Goal: Information Seeking & Learning: Learn about a topic

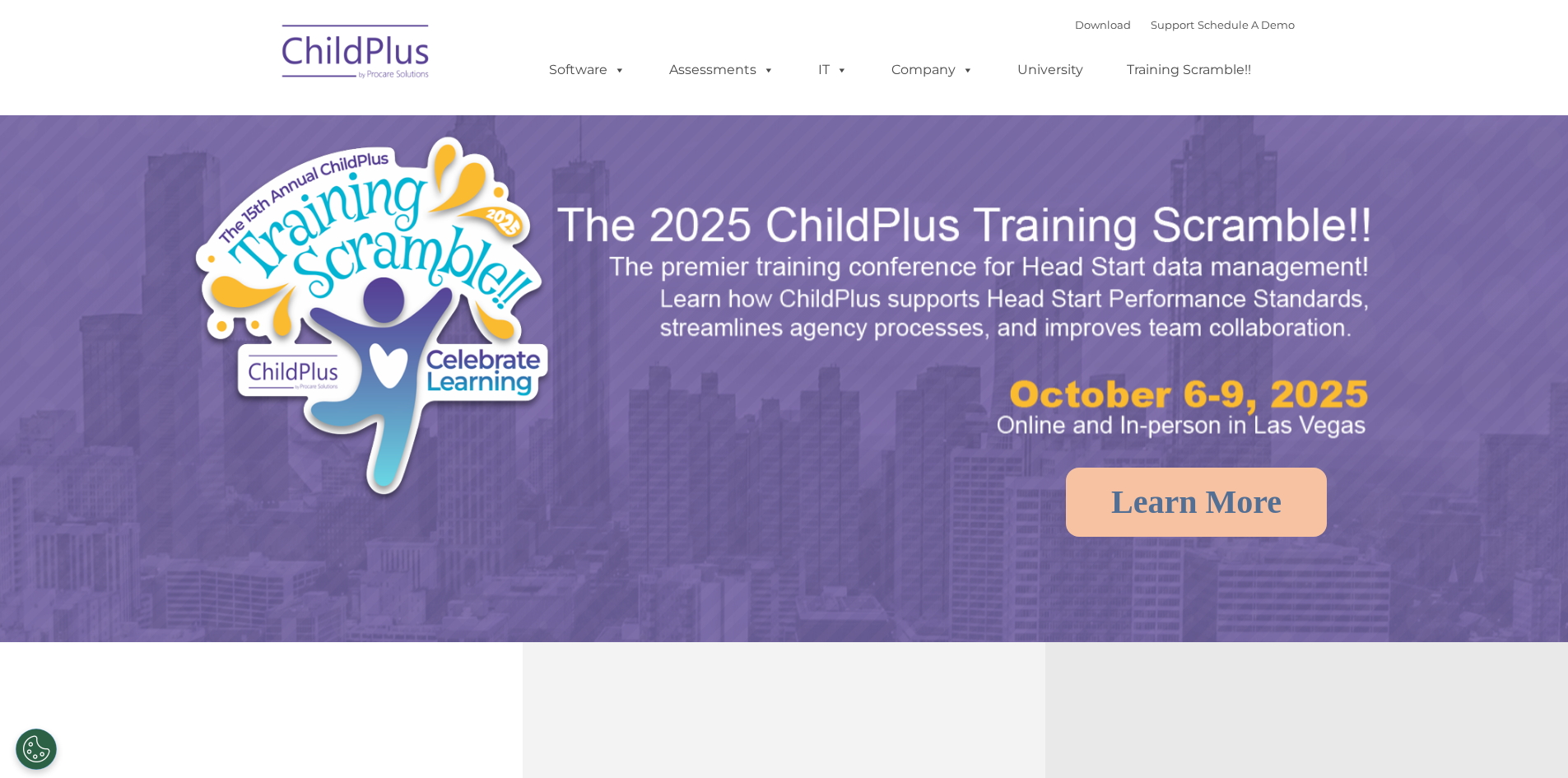
select select "MEDIUM"
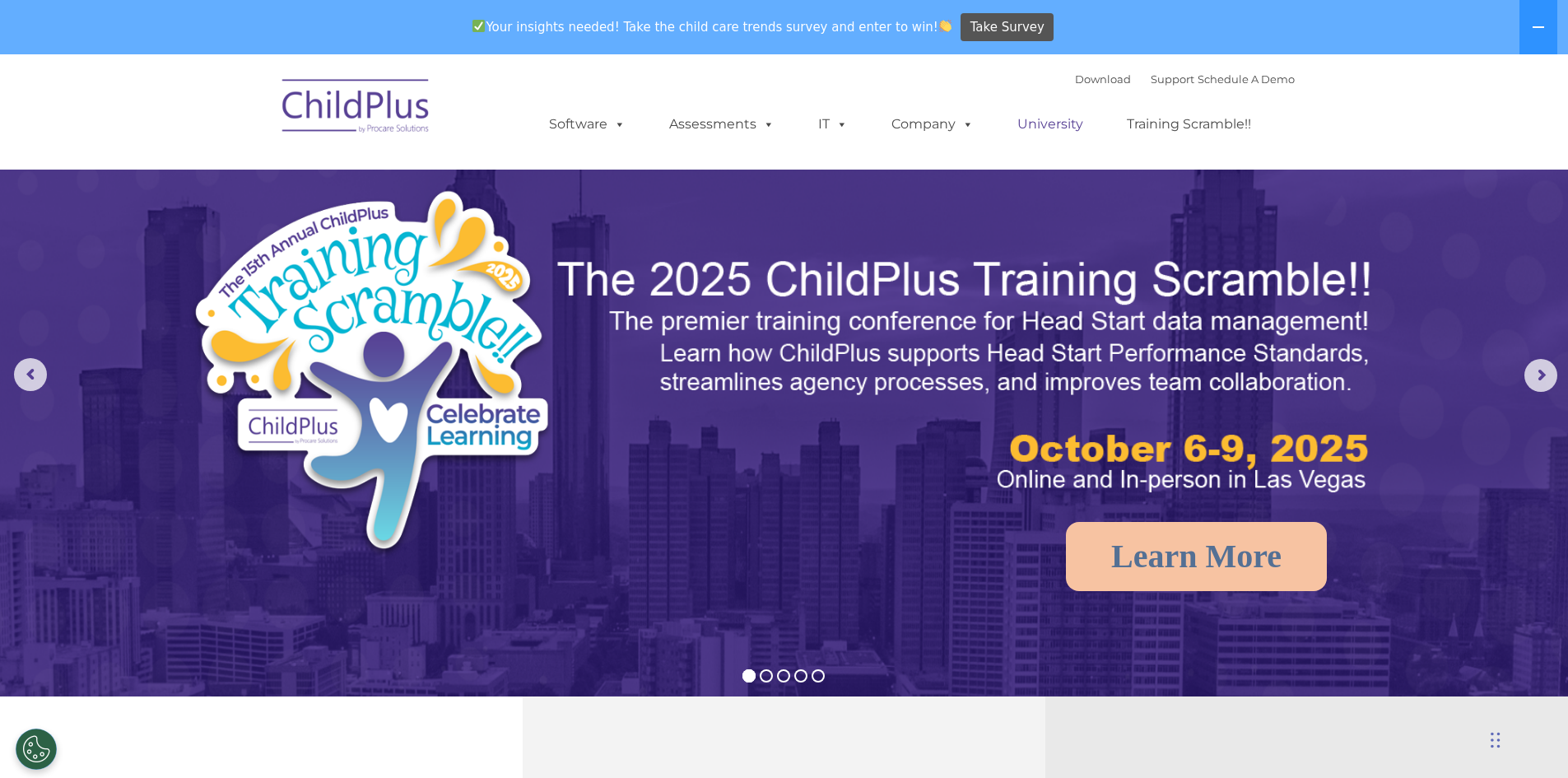
click at [1047, 122] on link "University" at bounding box center [1050, 124] width 99 height 33
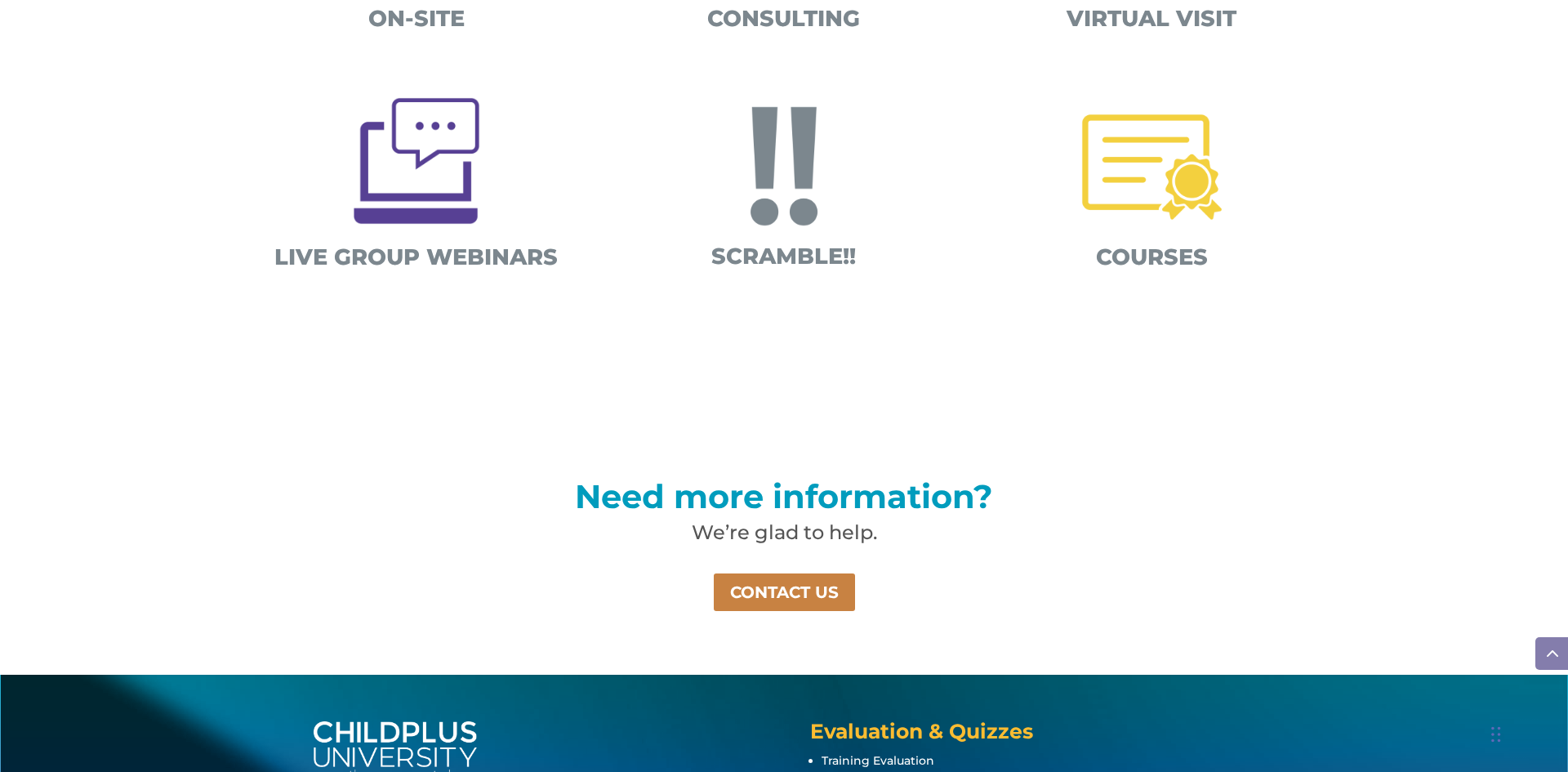
scroll to position [825, 0]
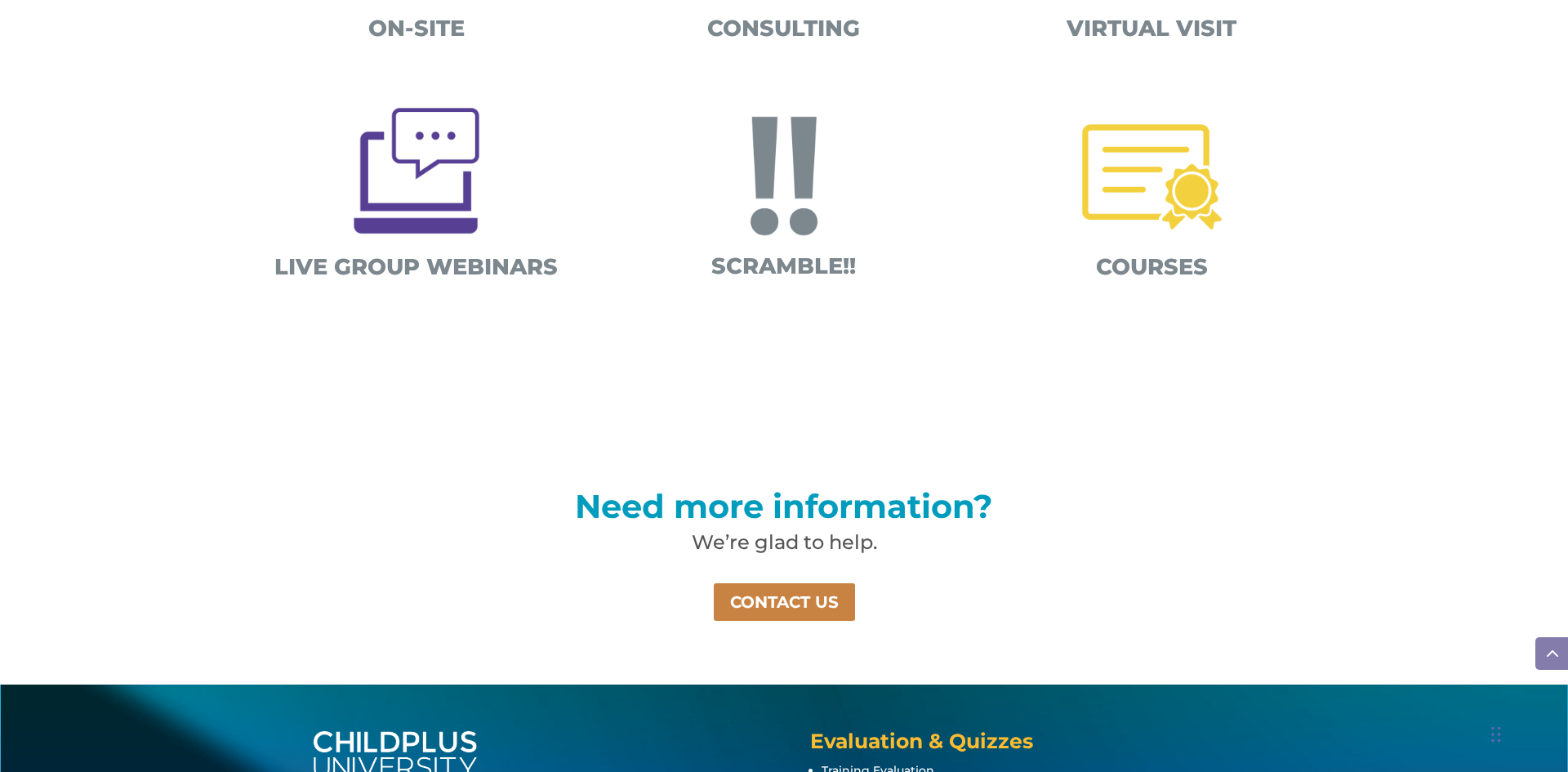
click at [1160, 195] on img at bounding box center [1152, 177] width 171 height 171
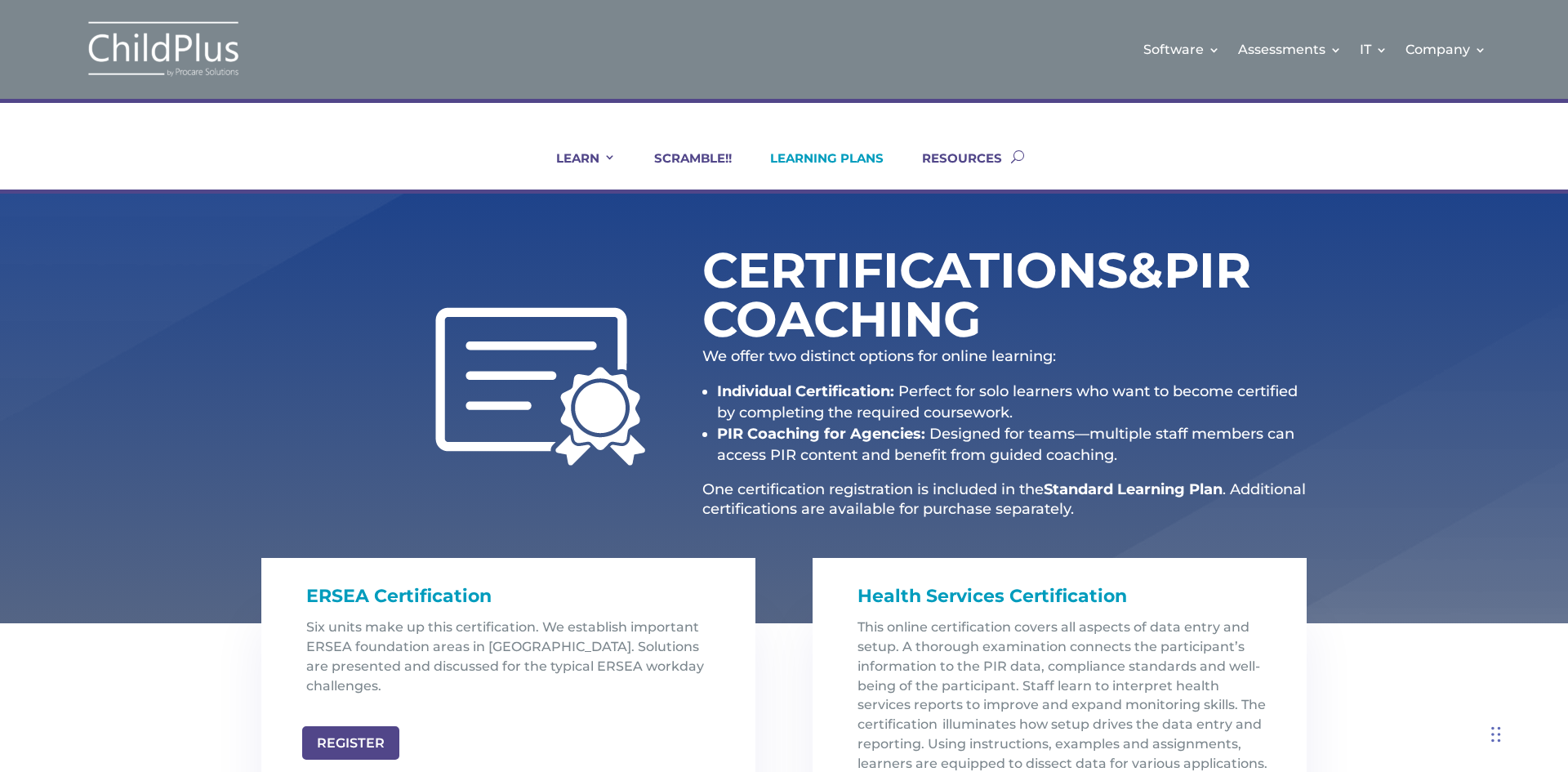
click at [828, 157] on link "LEARNING PLANS" at bounding box center [817, 169] width 134 height 39
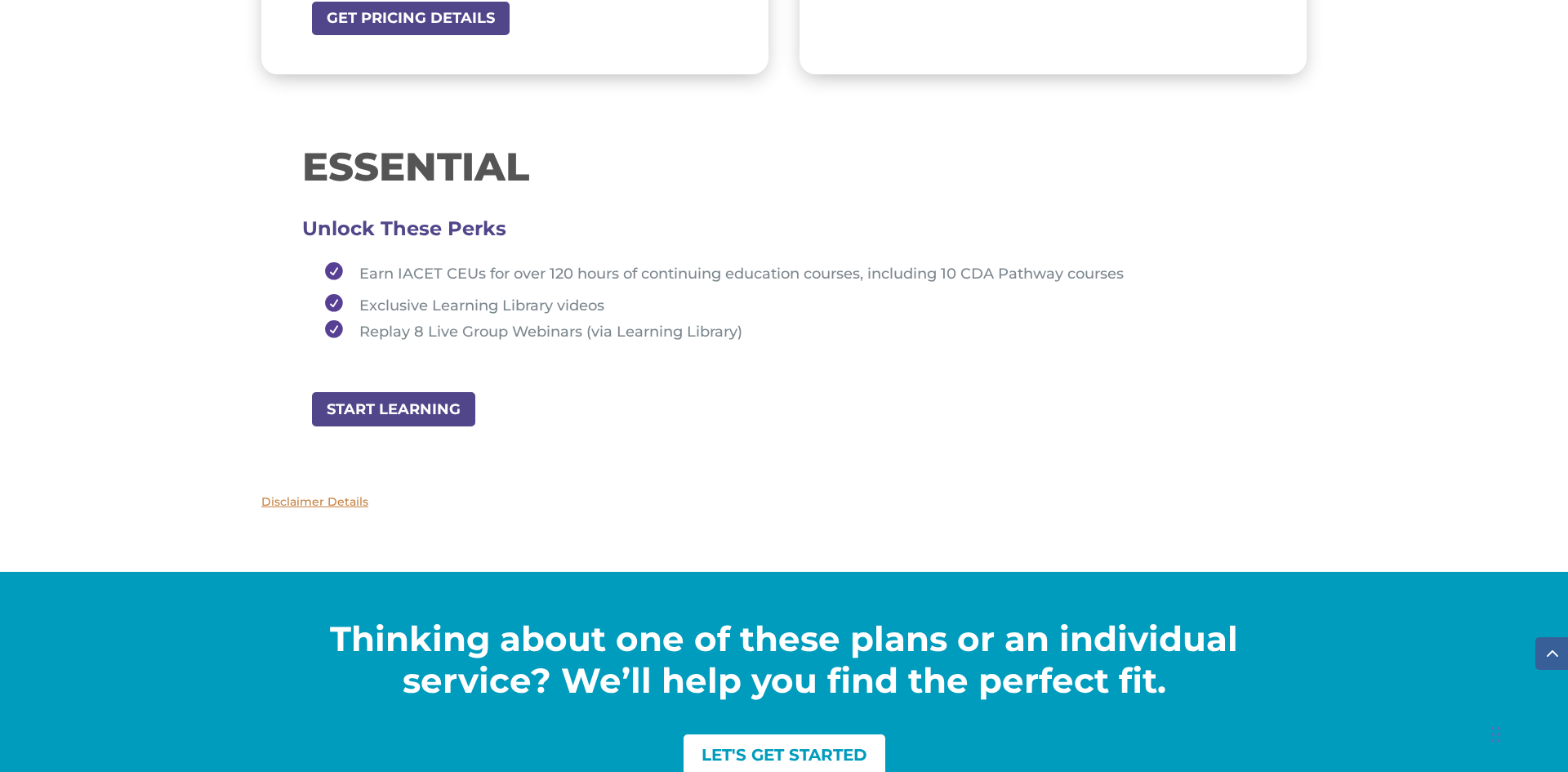
scroll to position [1765, 0]
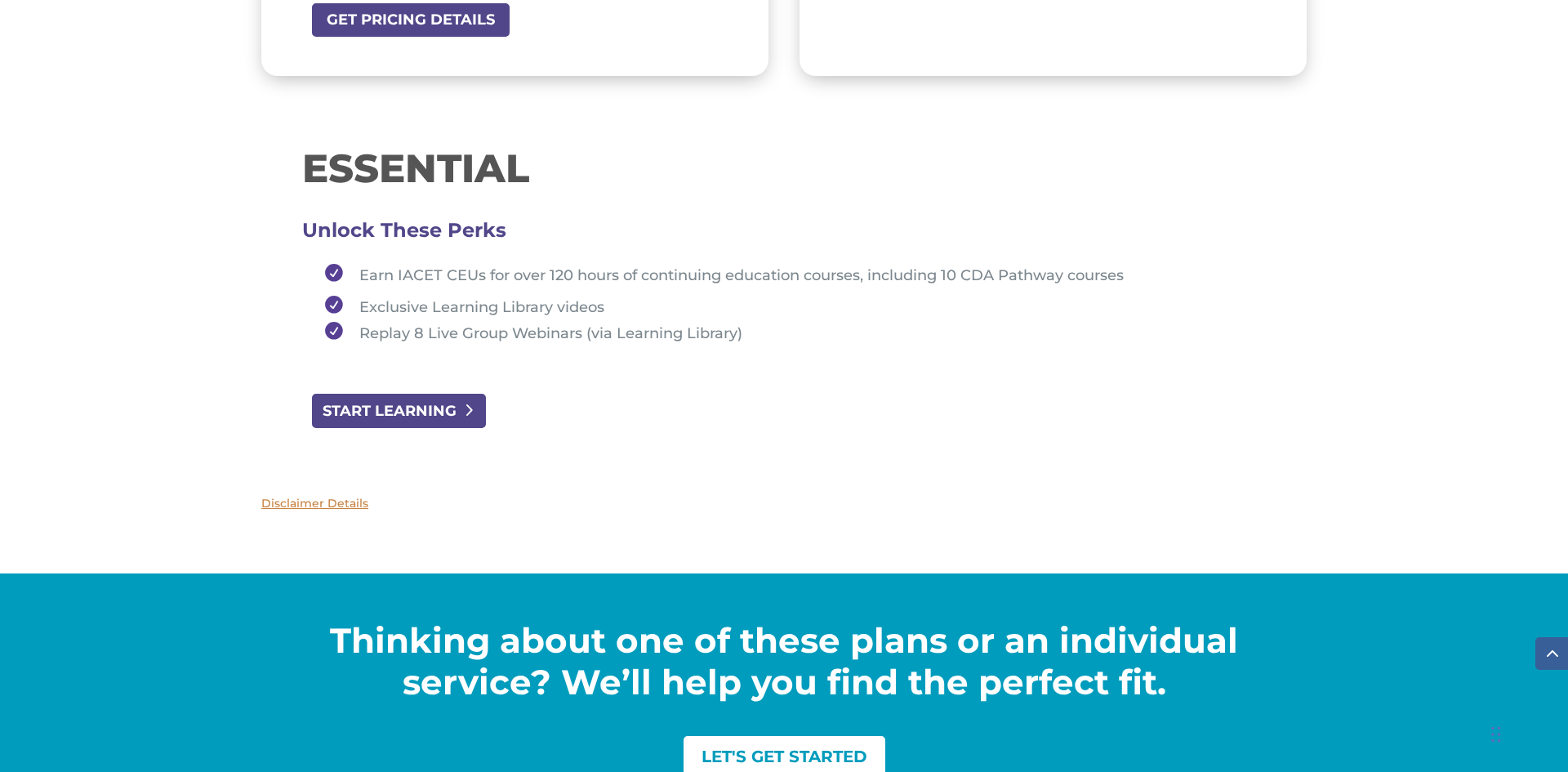
click at [393, 412] on link "START LEARNING" at bounding box center [399, 410] width 177 height 36
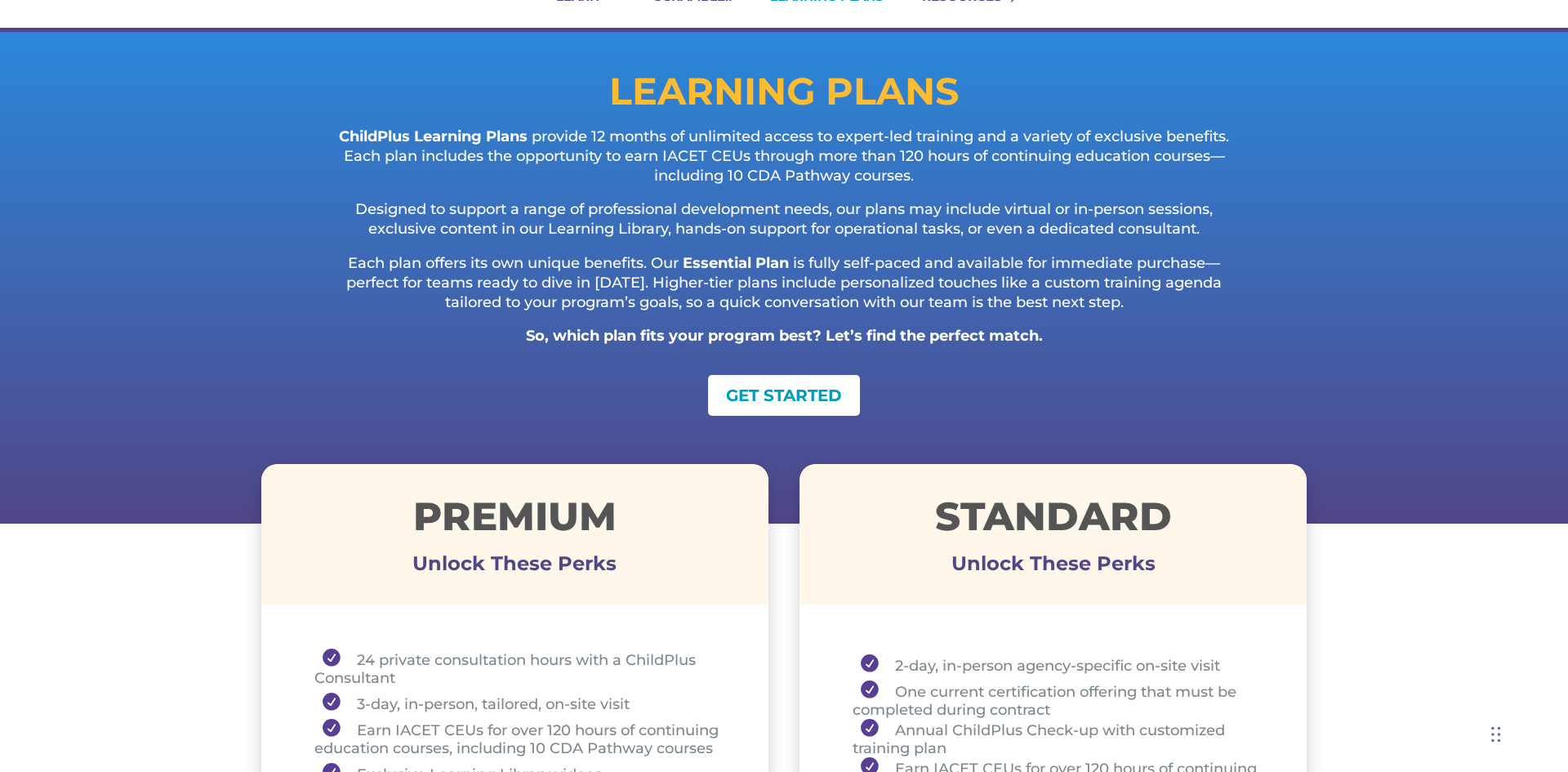
scroll to position [0, 0]
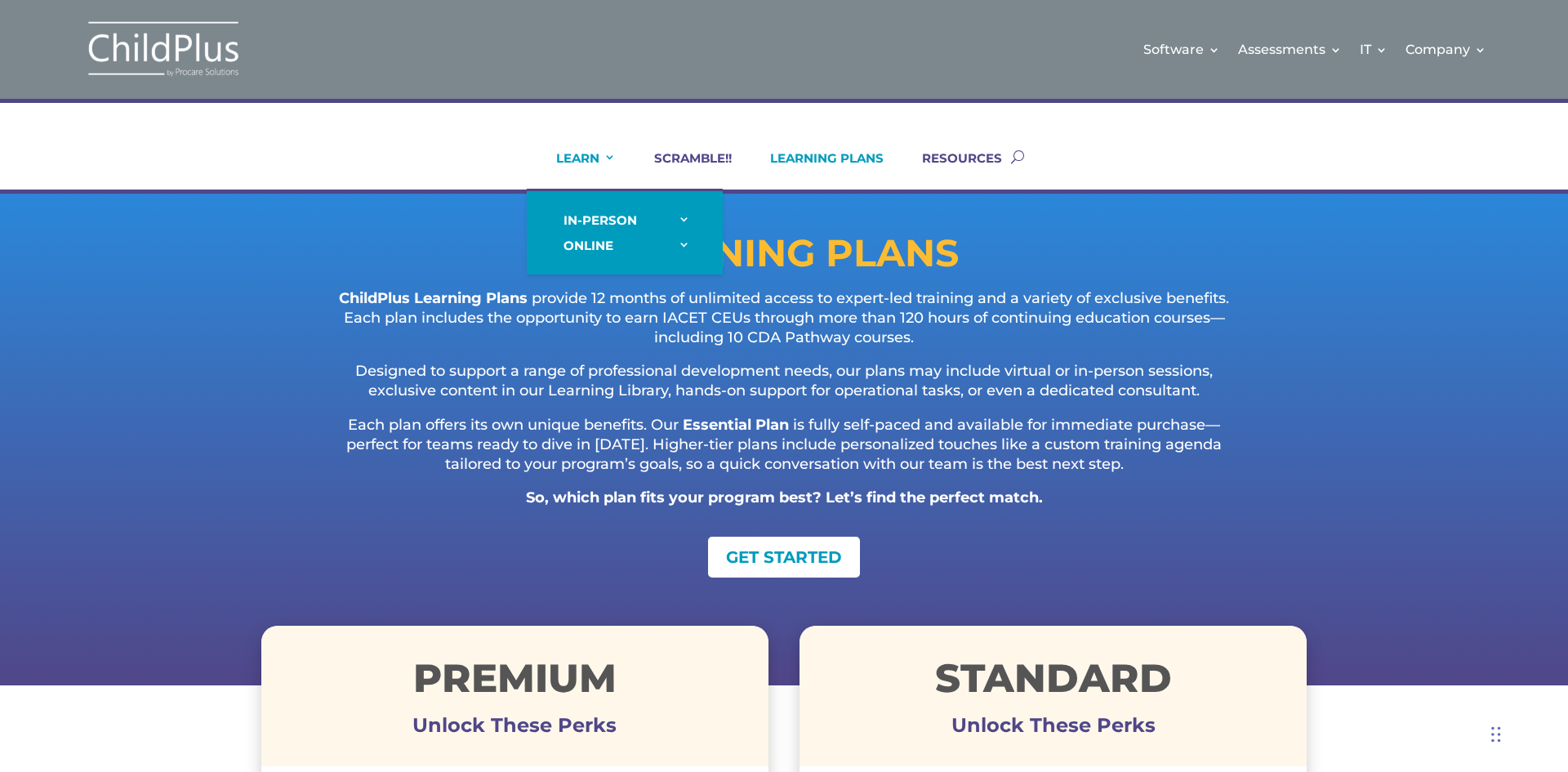
click at [604, 150] on link "LEARN" at bounding box center [575, 169] width 80 height 39
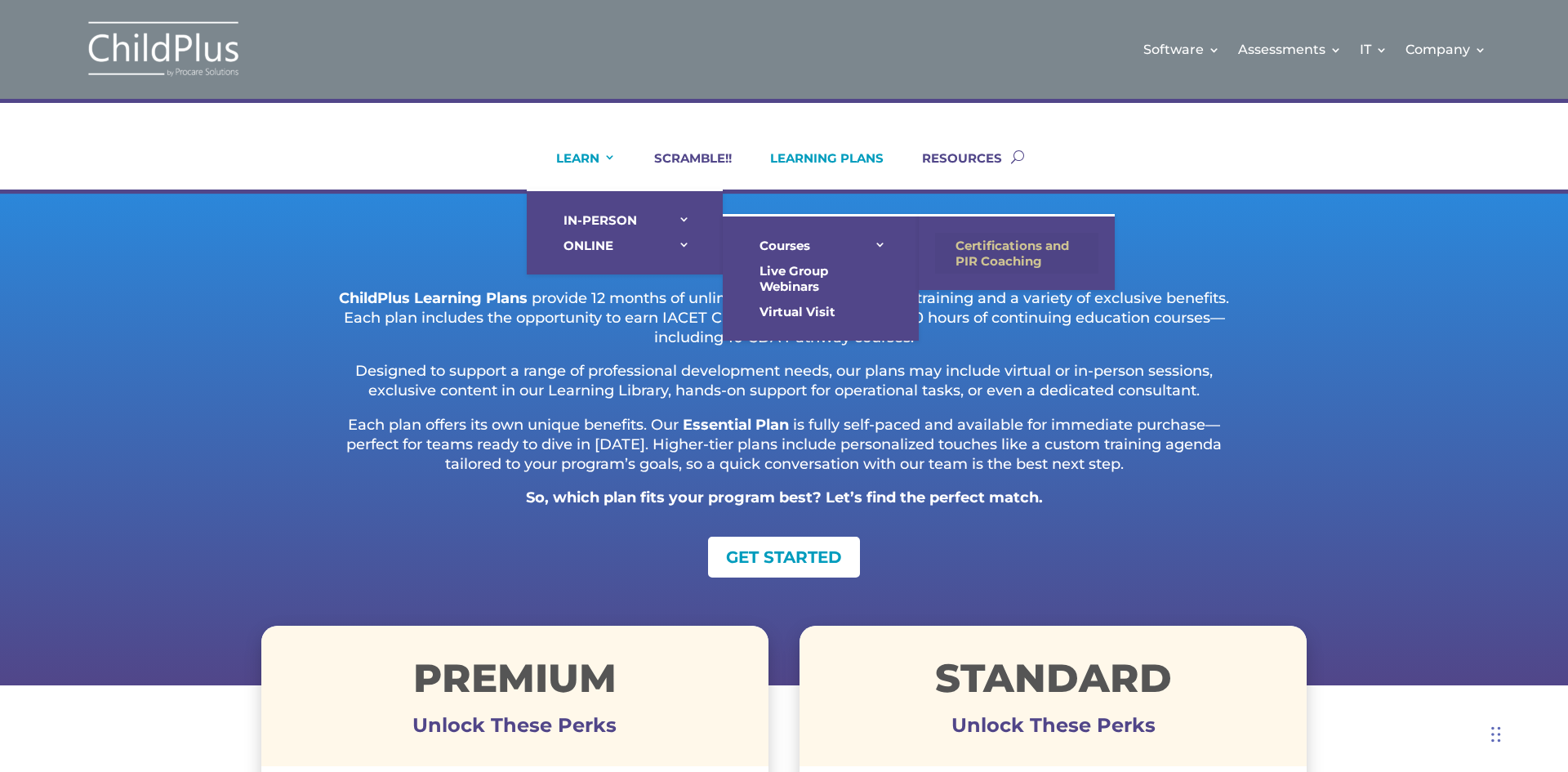
click at [997, 250] on link "Certifications and PIR Coaching" at bounding box center [1016, 253] width 163 height 41
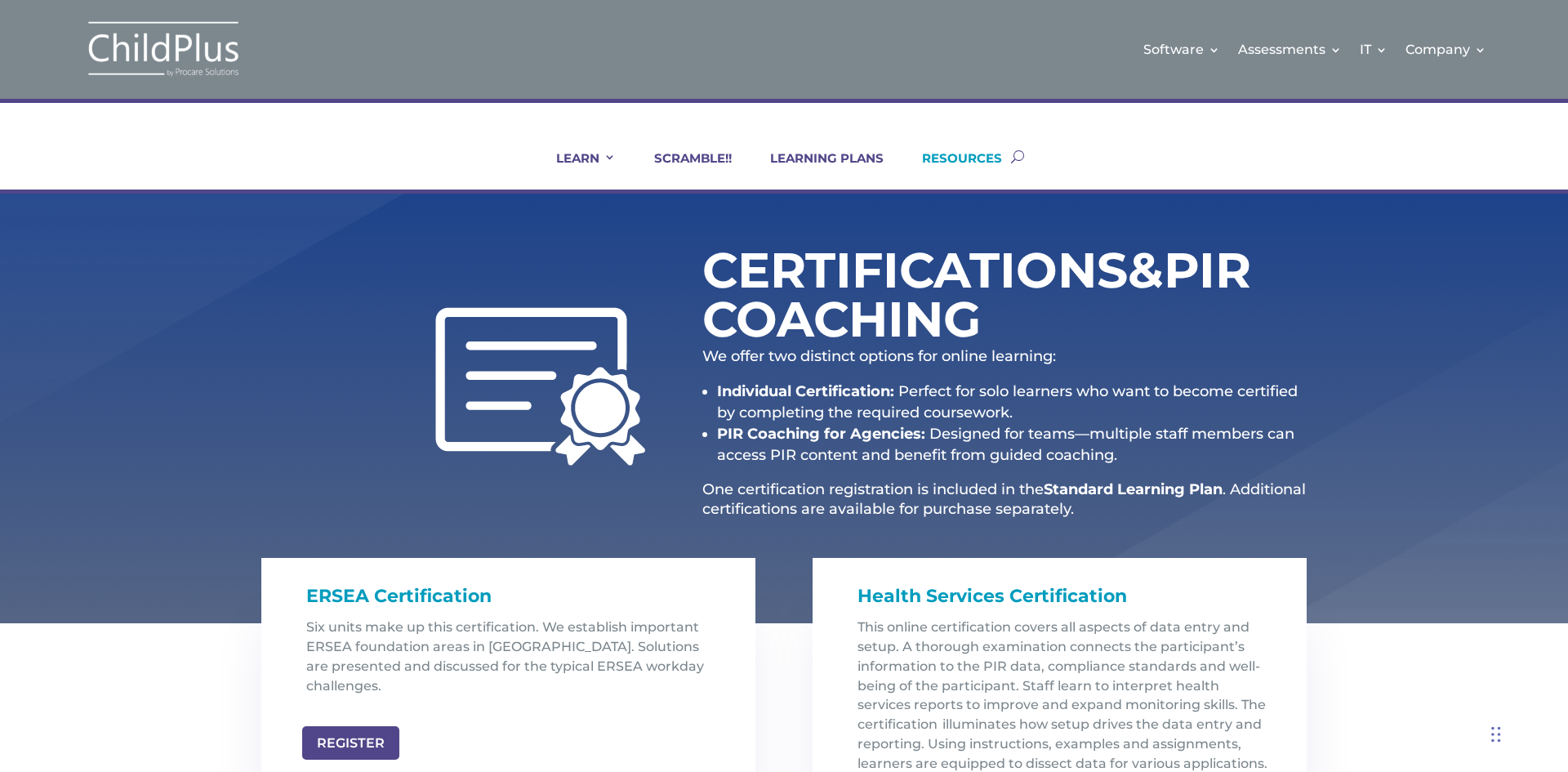
click at [968, 158] on link "RESOURCES" at bounding box center [951, 169] width 100 height 39
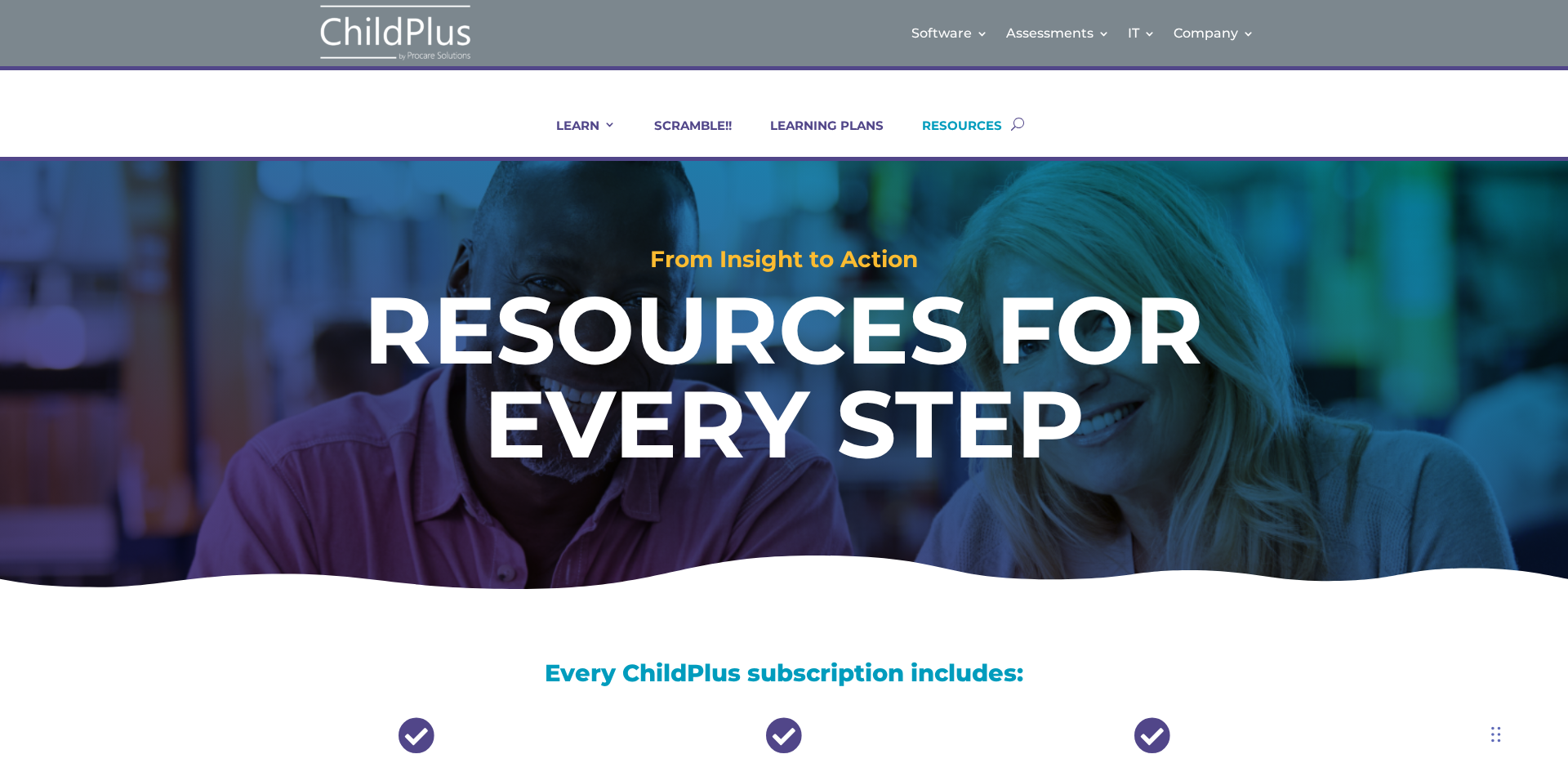
click at [1022, 119] on button "button" at bounding box center [1018, 124] width 13 height 66
type input "CDA"
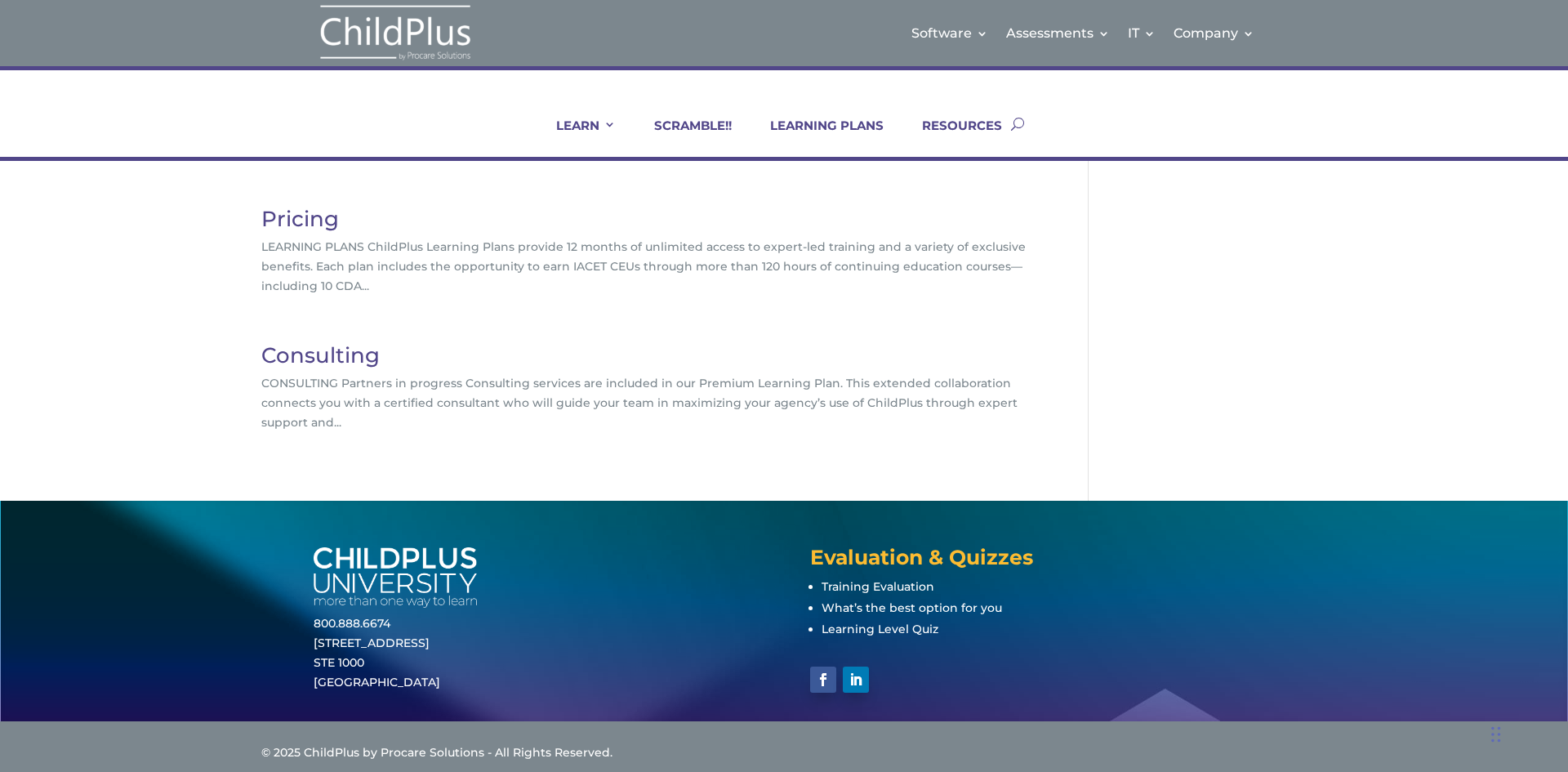
click at [291, 220] on link "Pricing" at bounding box center [300, 219] width 78 height 27
